Goal: Task Accomplishment & Management: Manage account settings

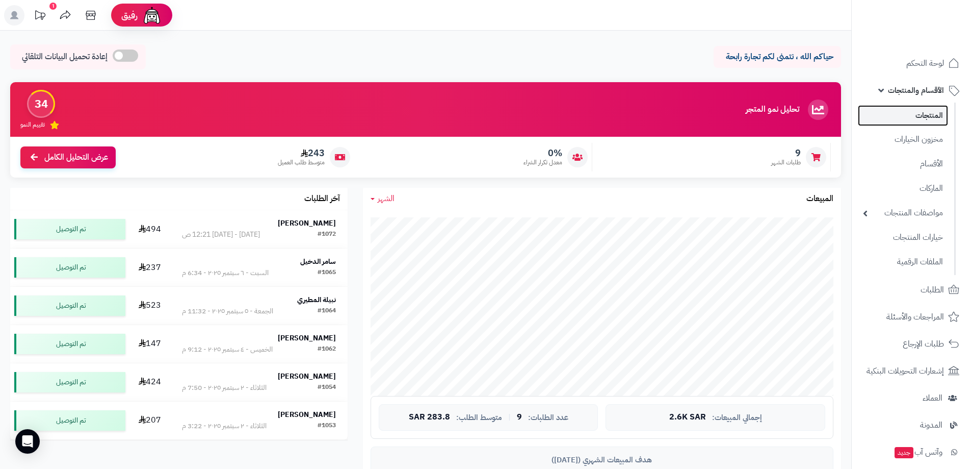
click at [921, 114] on link "المنتجات" at bounding box center [903, 115] width 90 height 21
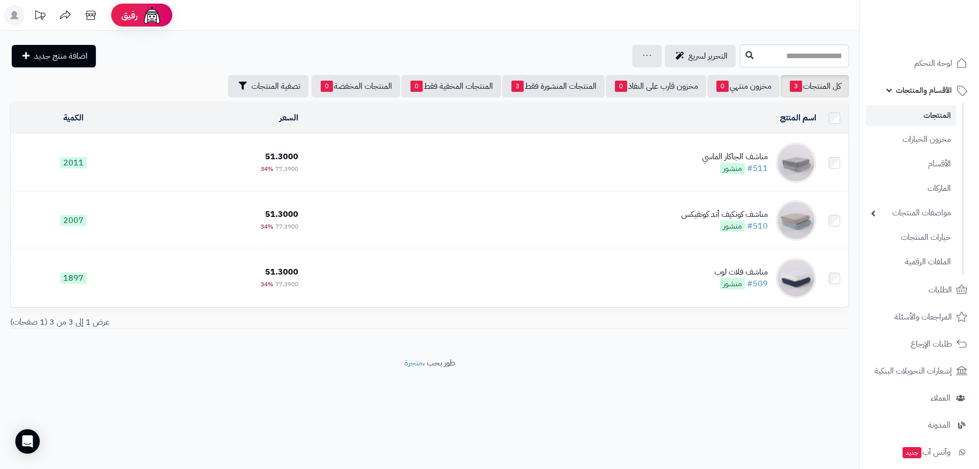
click at [933, 89] on span "الأقسام والمنتجات" at bounding box center [924, 90] width 56 height 14
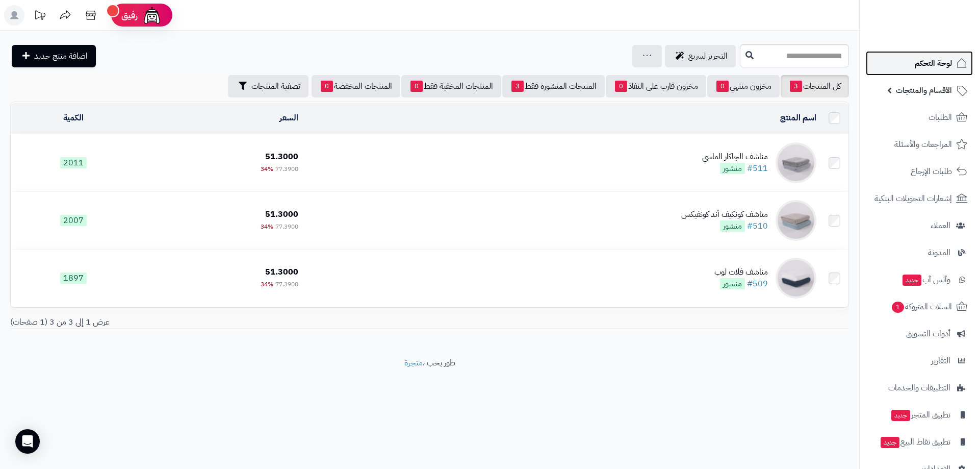
click at [931, 63] on span "لوحة التحكم" at bounding box center [933, 63] width 37 height 14
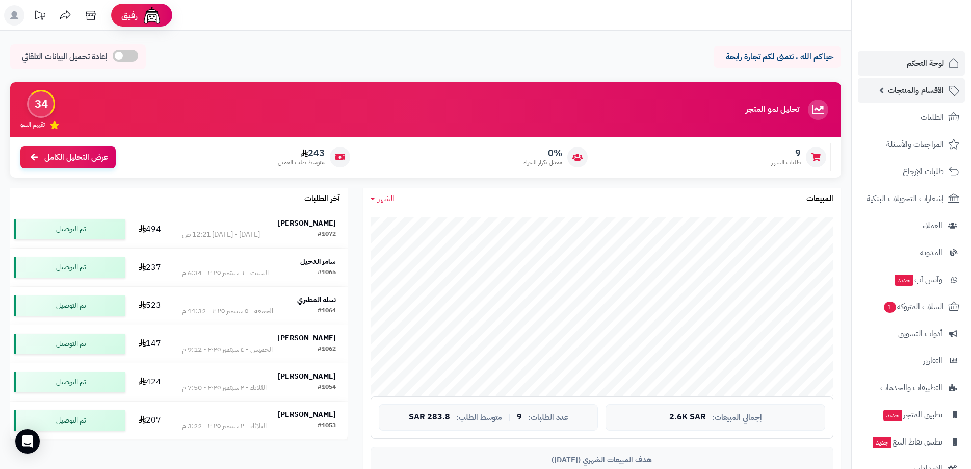
click at [917, 90] on span "الأقسام والمنتجات" at bounding box center [916, 90] width 56 height 14
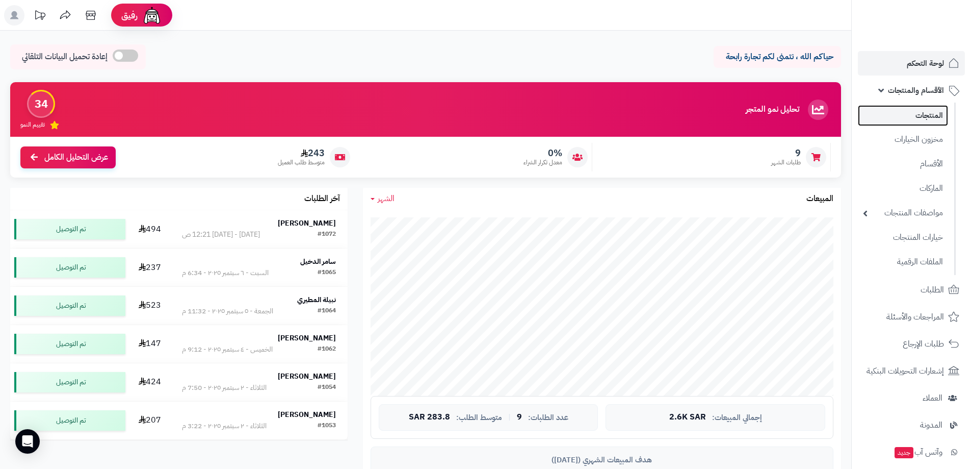
click at [924, 117] on link "المنتجات" at bounding box center [903, 115] width 90 height 21
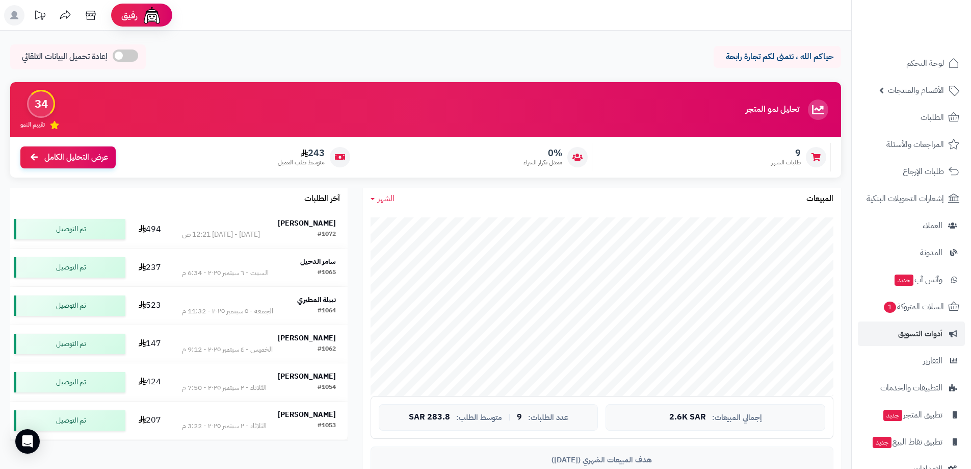
scroll to position [25, 0]
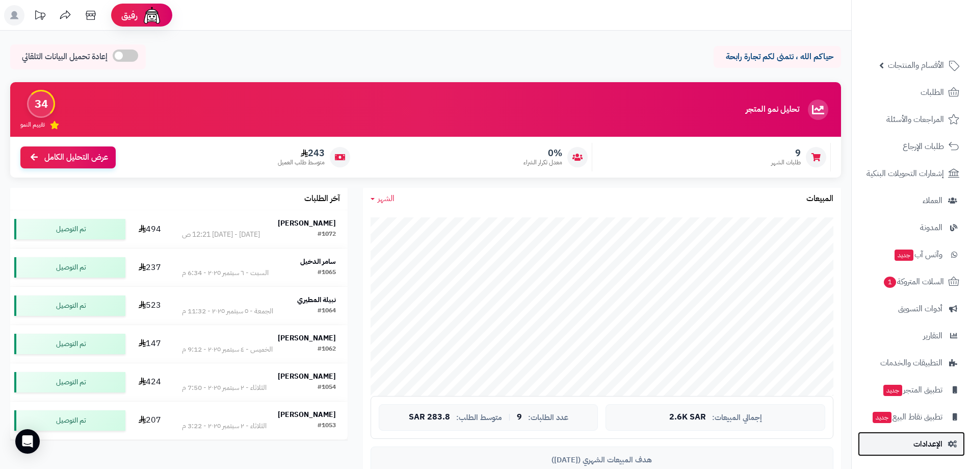
click at [952, 443] on icon at bounding box center [952, 443] width 9 height 7
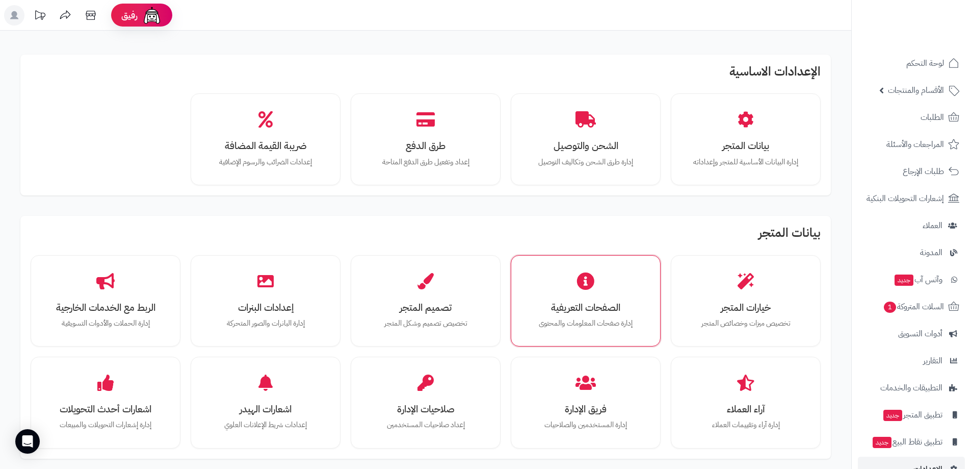
scroll to position [51, 0]
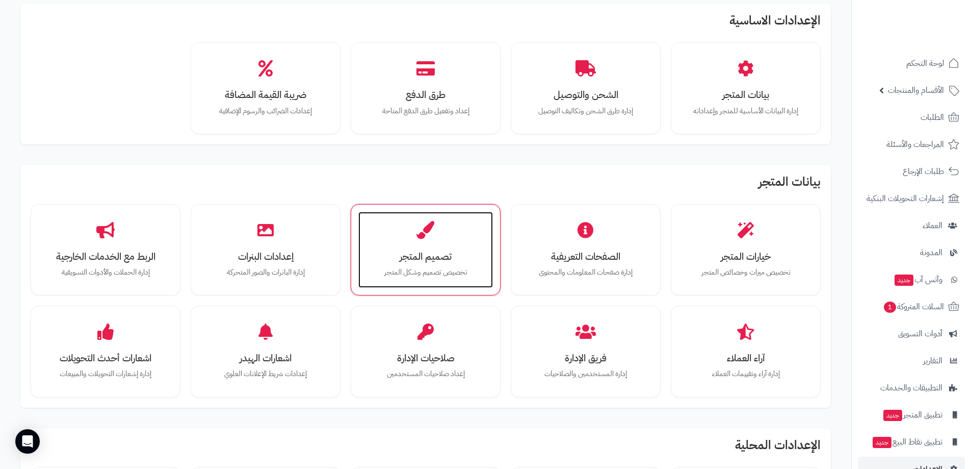
click at [434, 256] on h3 "تصميم المتجر" at bounding box center [426, 256] width 114 height 11
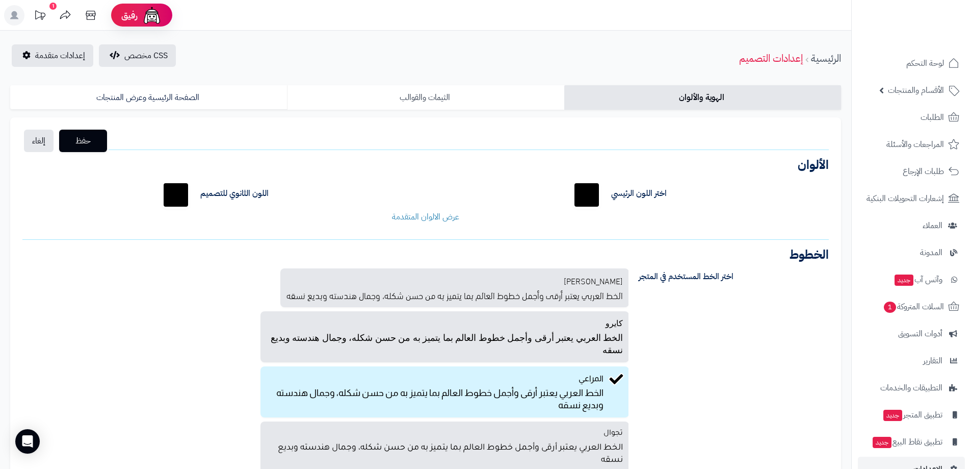
click at [432, 97] on link "الثيمات والقوالب" at bounding box center [425, 97] width 277 height 24
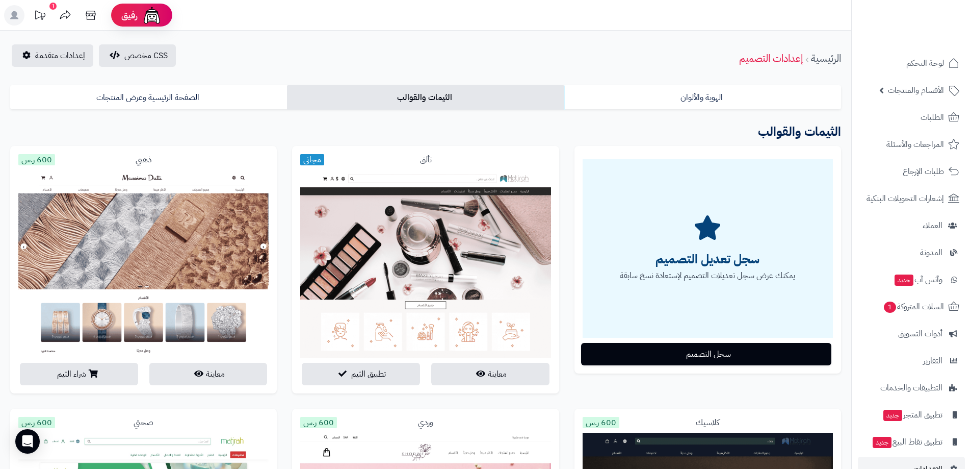
scroll to position [51, 0]
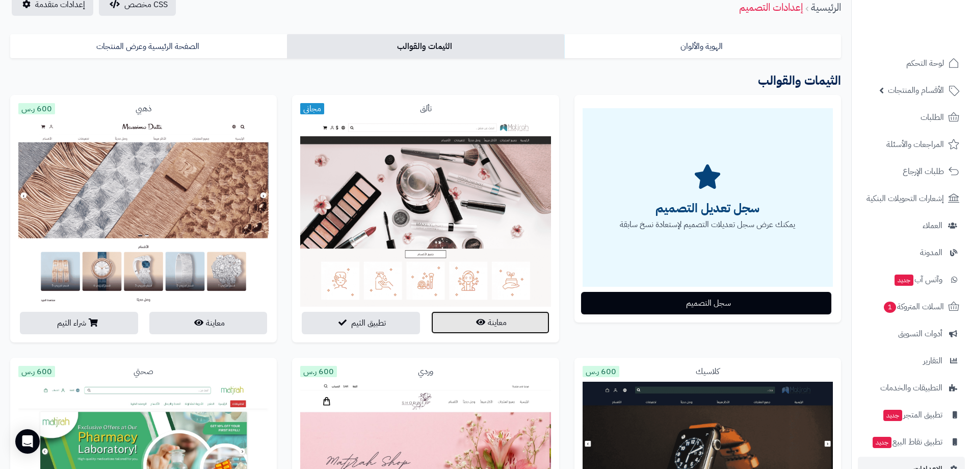
click at [485, 326] on button "معاينة" at bounding box center [490, 322] width 118 height 22
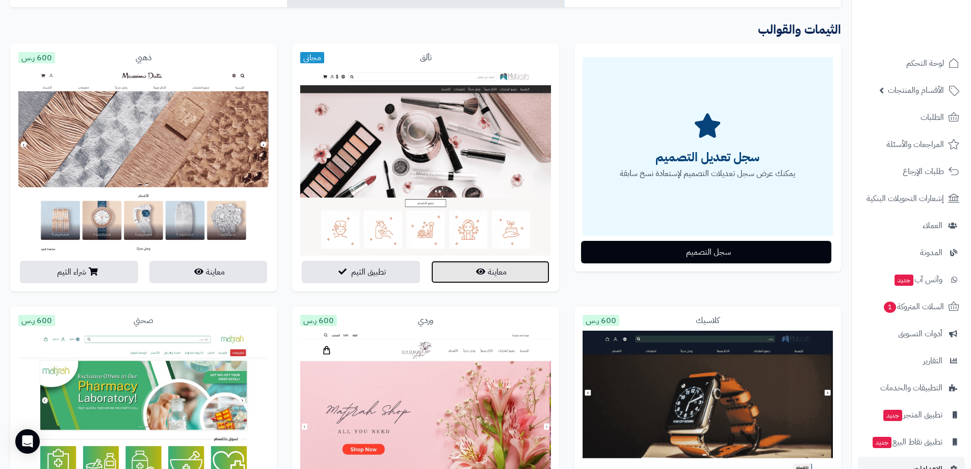
scroll to position [153, 0]
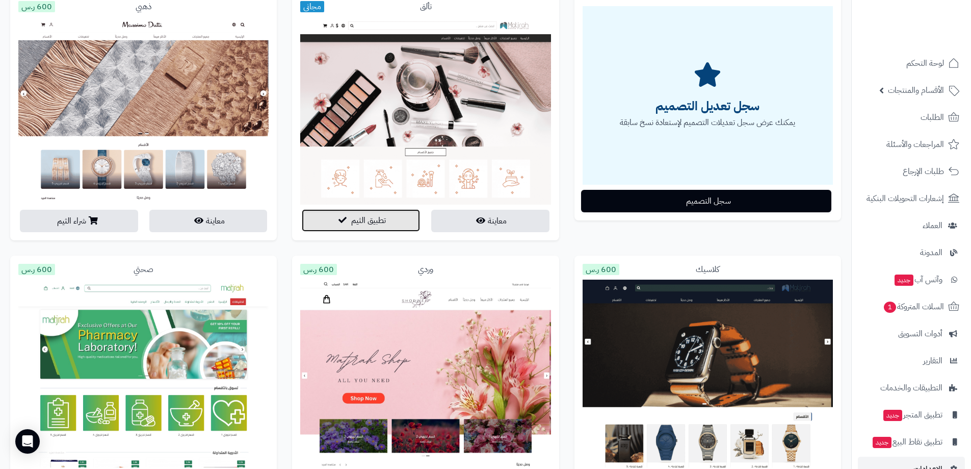
click at [377, 224] on span "تطبيق الثيم" at bounding box center [368, 220] width 35 height 12
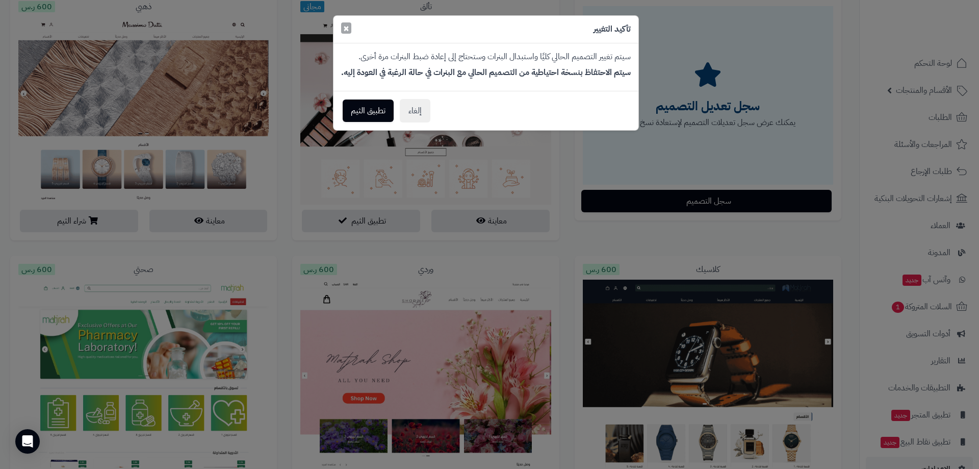
click at [344, 28] on span "×" at bounding box center [346, 27] width 6 height 15
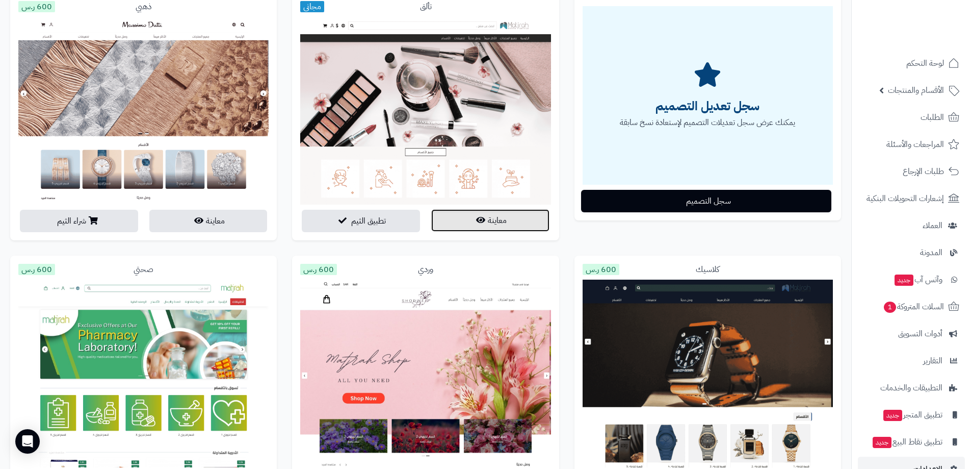
click at [483, 224] on button "معاينة" at bounding box center [490, 220] width 118 height 22
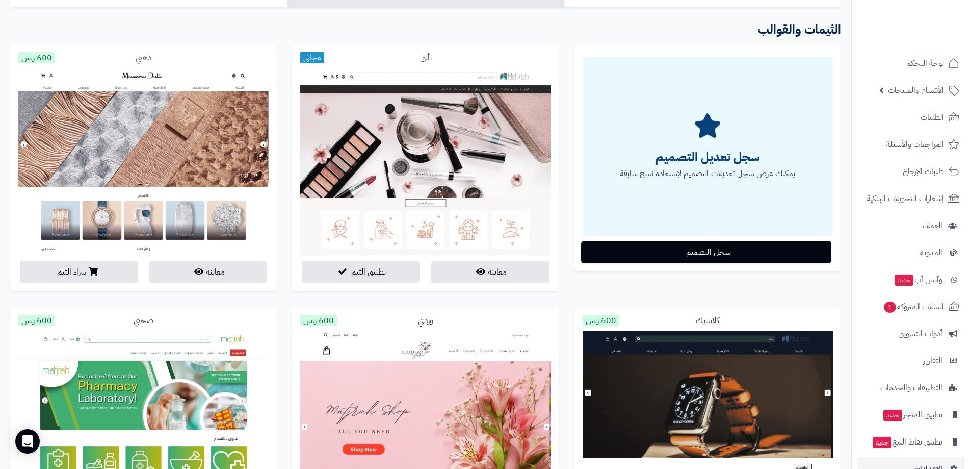
click at [594, 282] on div "سجل تعديل التصميم يمكنك عرض سجل تعديلات التصميم لإستعادة نسخ سابقة سجل التصميم" at bounding box center [708, 165] width 282 height 243
